Goal: Information Seeking & Learning: Learn about a topic

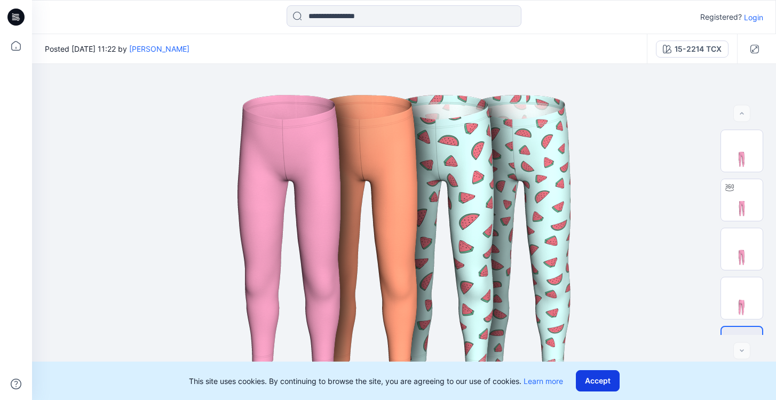
click at [594, 376] on button "Accept" at bounding box center [598, 381] width 44 height 21
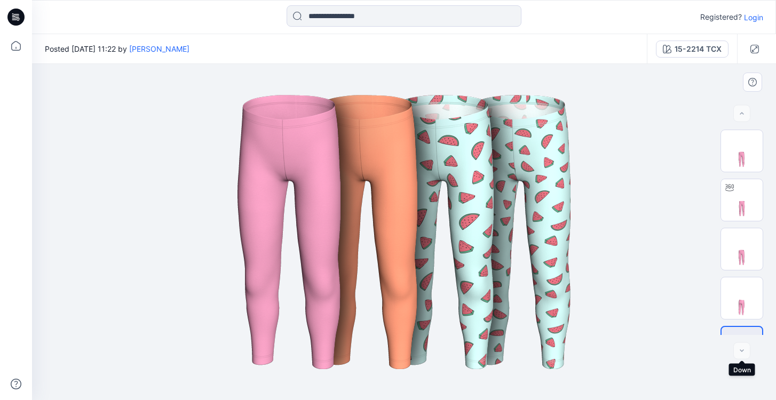
click at [747, 351] on div at bounding box center [742, 351] width 17 height 17
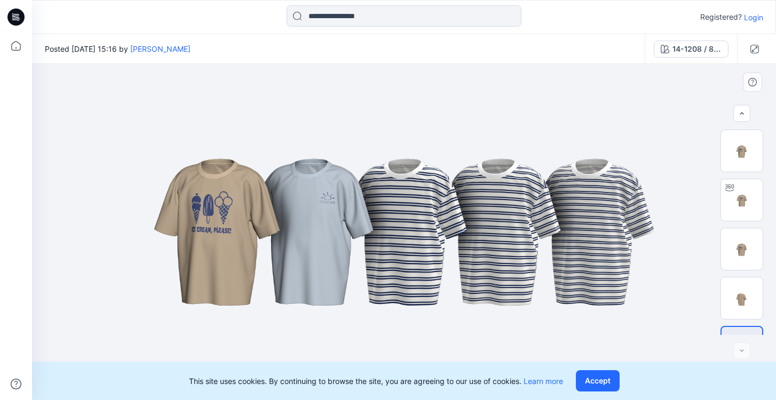
scroll to position [34, 0]
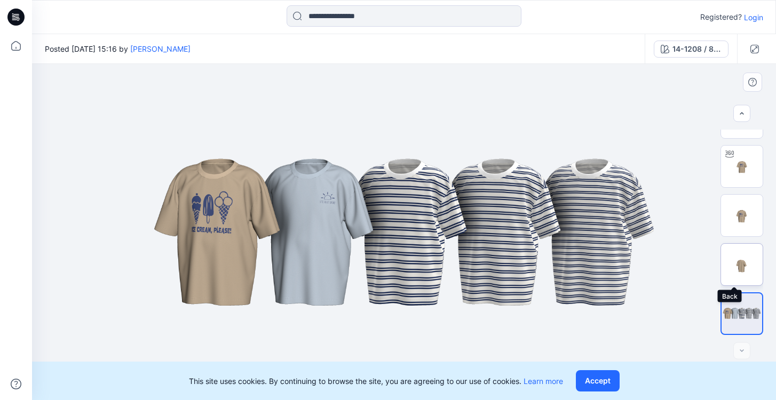
click at [734, 254] on img at bounding box center [742, 265] width 42 height 42
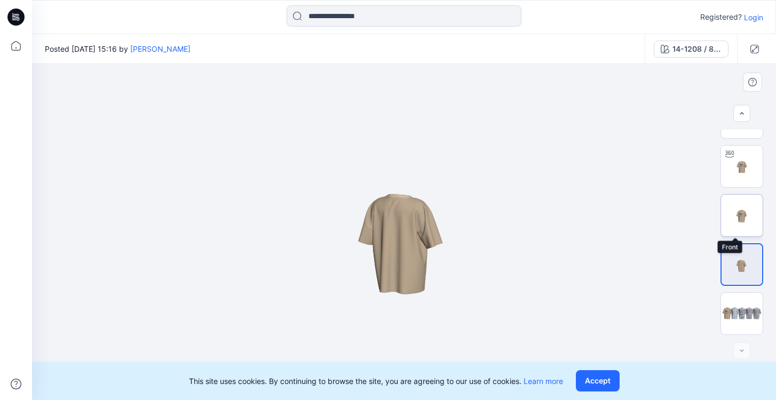
click at [752, 223] on img at bounding box center [742, 216] width 42 height 42
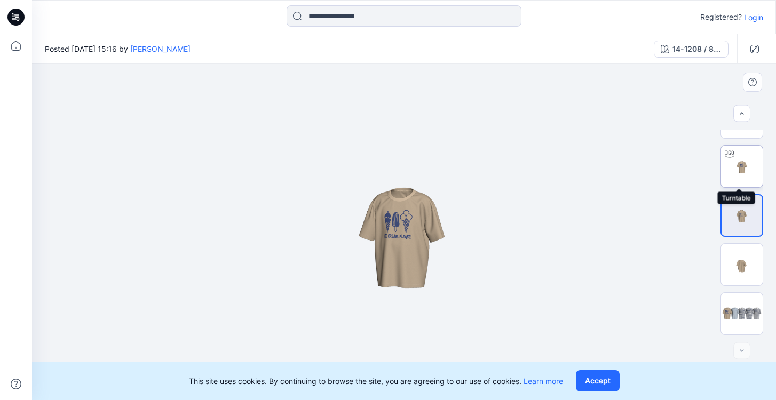
click at [756, 177] on img at bounding box center [742, 167] width 42 height 42
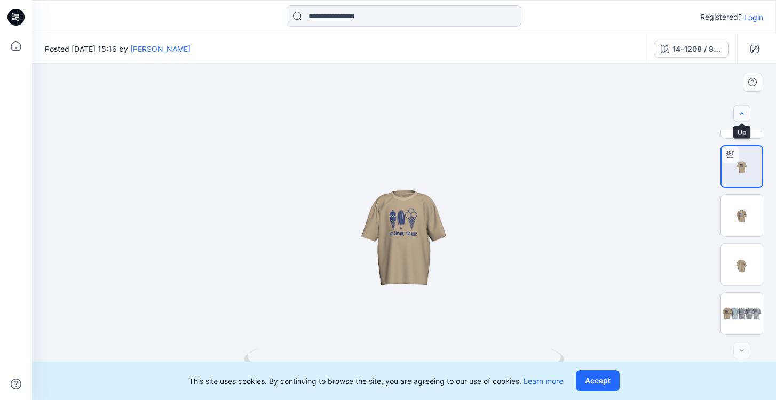
click at [745, 114] on icon "button" at bounding box center [742, 113] width 9 height 9
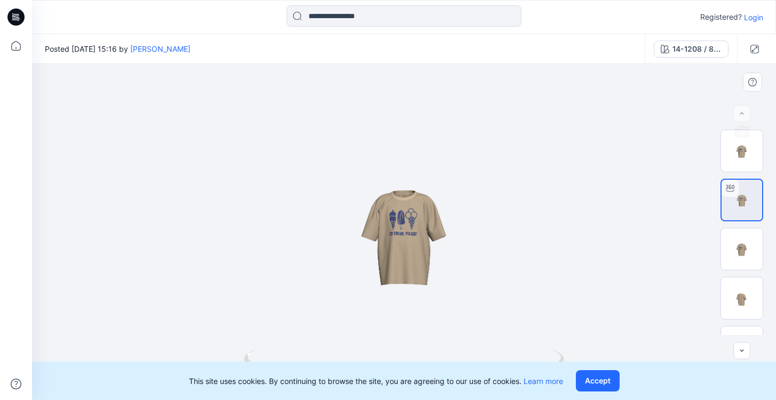
click at [738, 101] on div at bounding box center [404, 232] width 744 height 336
click at [741, 109] on div at bounding box center [742, 113] width 17 height 17
click at [742, 349] on icon "button" at bounding box center [742, 351] width 9 height 9
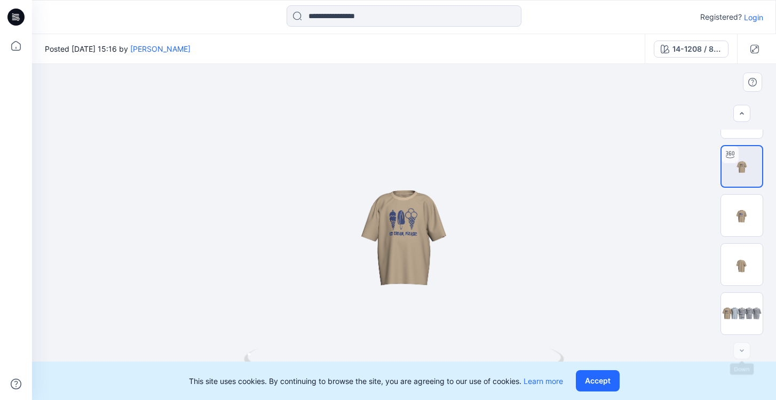
click at [742, 349] on div at bounding box center [742, 351] width 17 height 17
click at [737, 315] on img at bounding box center [742, 313] width 42 height 25
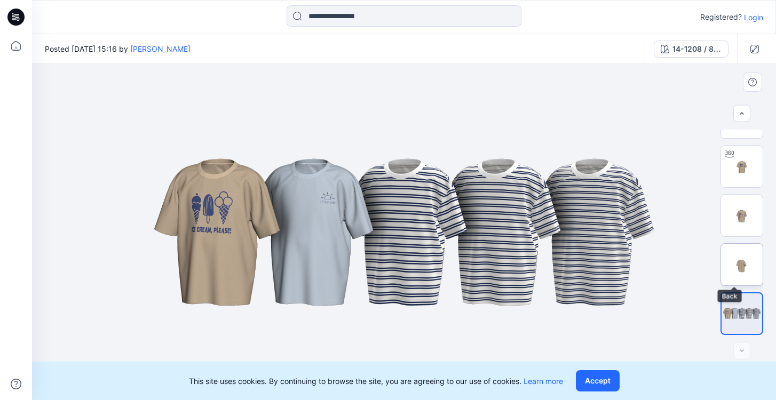
click at [741, 272] on img at bounding box center [742, 265] width 42 height 42
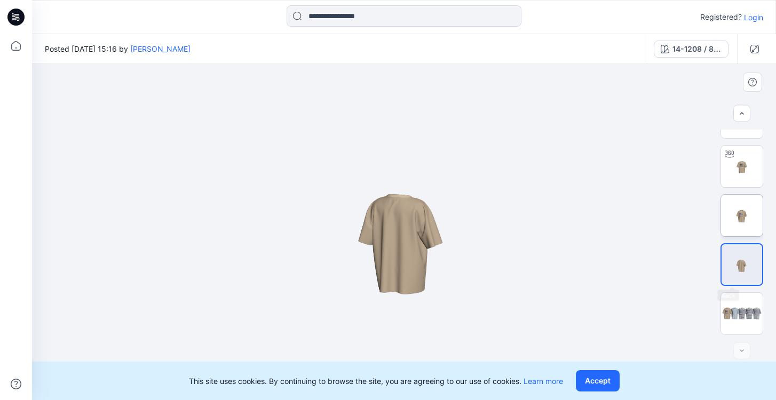
click at [740, 216] on img at bounding box center [742, 216] width 42 height 42
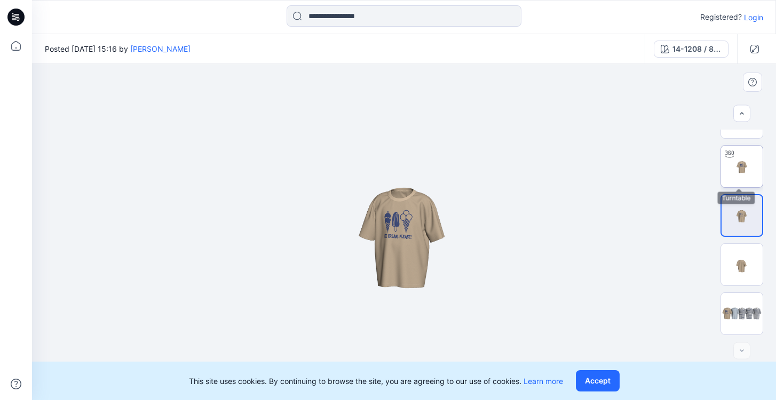
click at [737, 180] on img at bounding box center [742, 167] width 42 height 42
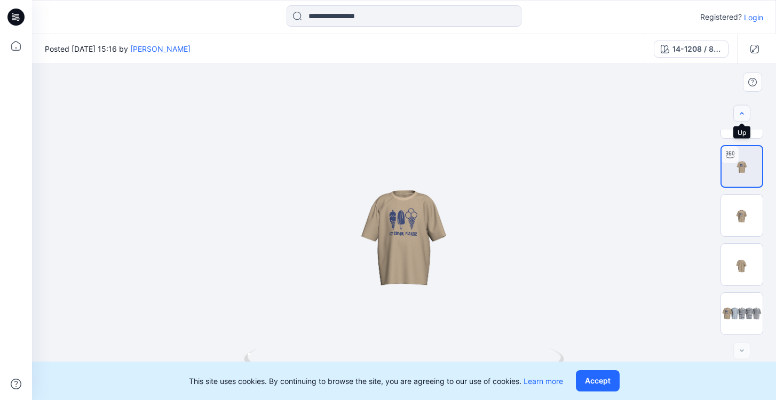
click at [743, 114] on icon "button" at bounding box center [742, 113] width 9 height 9
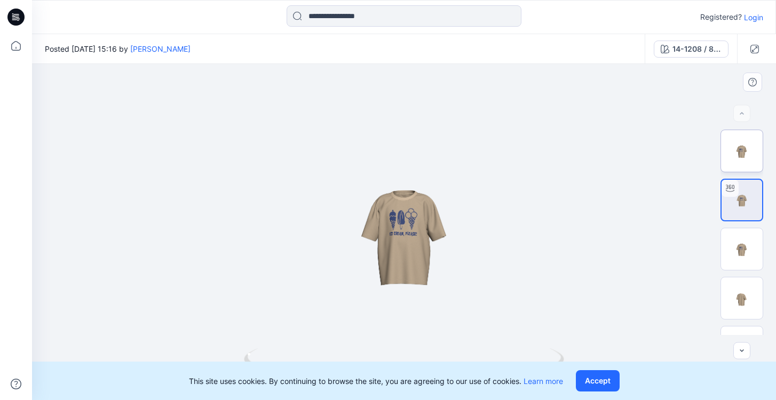
click at [743, 140] on img at bounding box center [742, 151] width 42 height 42
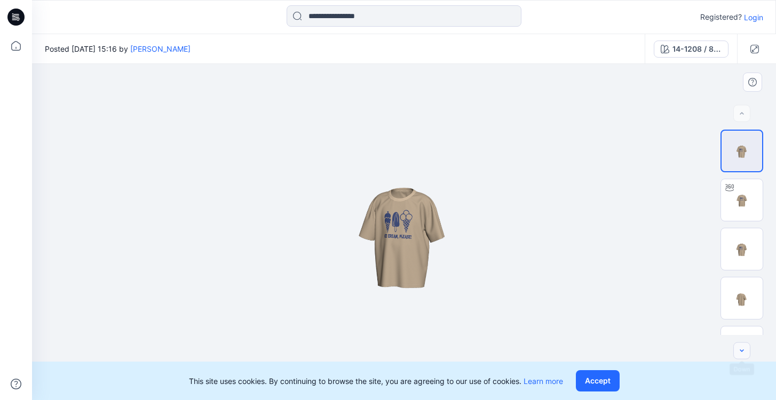
click at [745, 346] on button "button" at bounding box center [742, 351] width 17 height 17
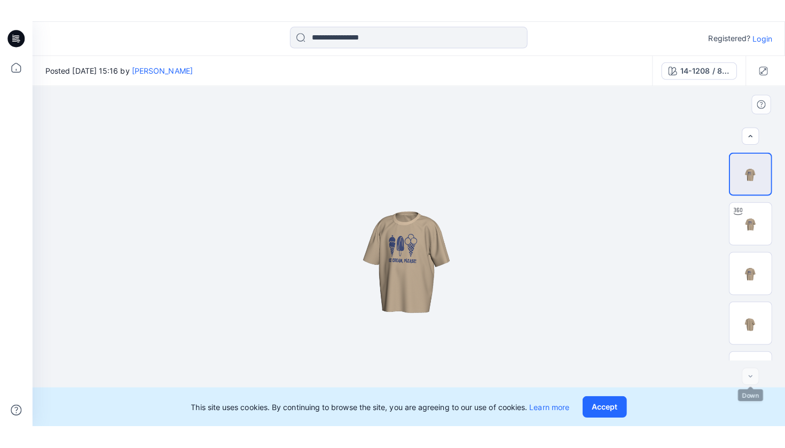
scroll to position [34, 0]
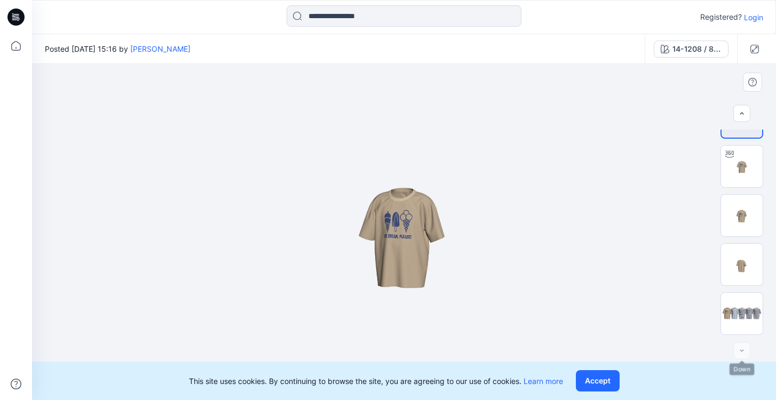
click at [745, 346] on div at bounding box center [742, 351] width 17 height 17
click at [743, 329] on div at bounding box center [742, 314] width 43 height 43
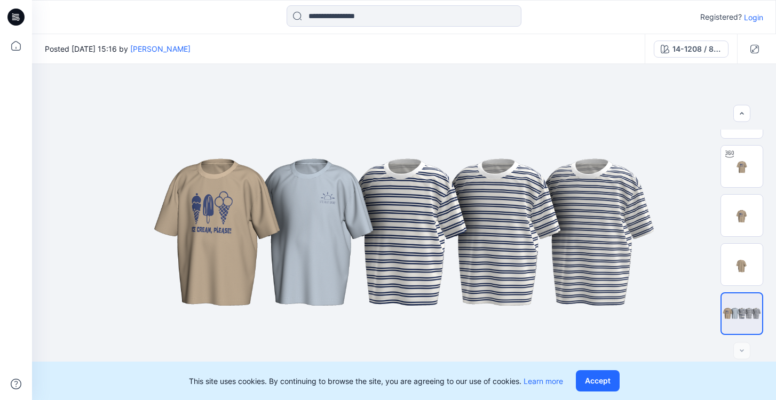
scroll to position [0, 0]
